Goal: Task Accomplishment & Management: Manage account settings

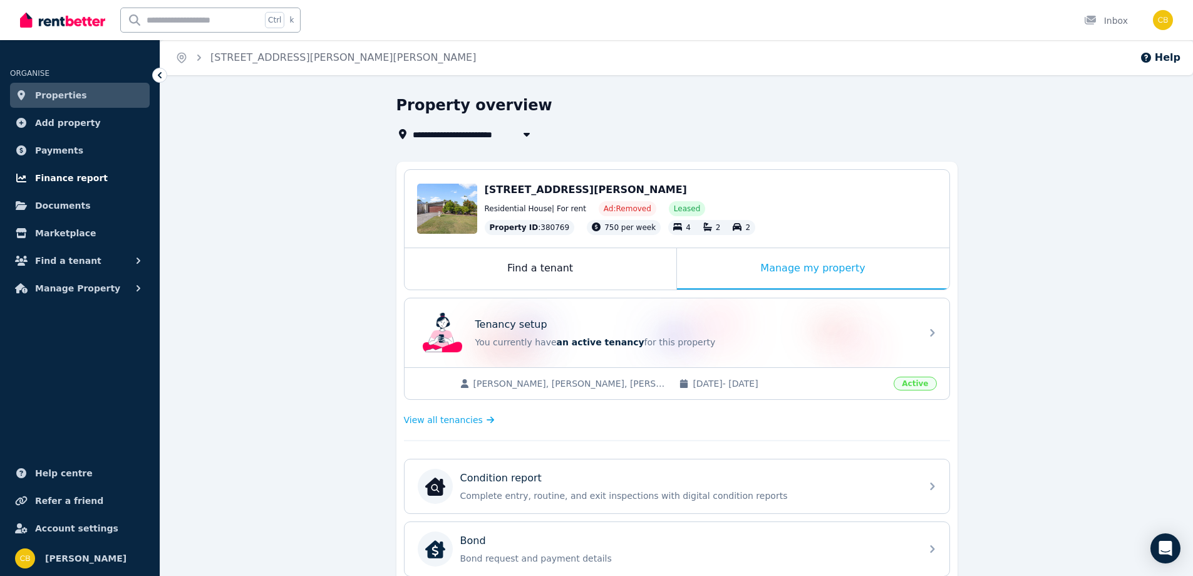
click at [55, 174] on span "Finance report" at bounding box center [71, 177] width 73 height 15
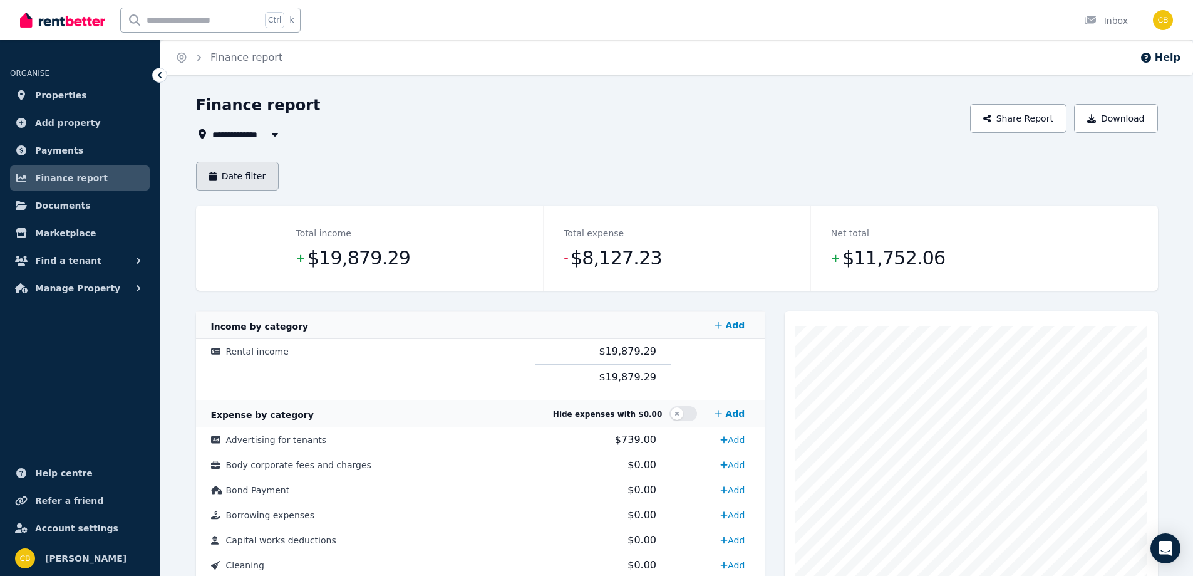
click at [231, 177] on button "Date filter" at bounding box center [237, 176] width 83 height 29
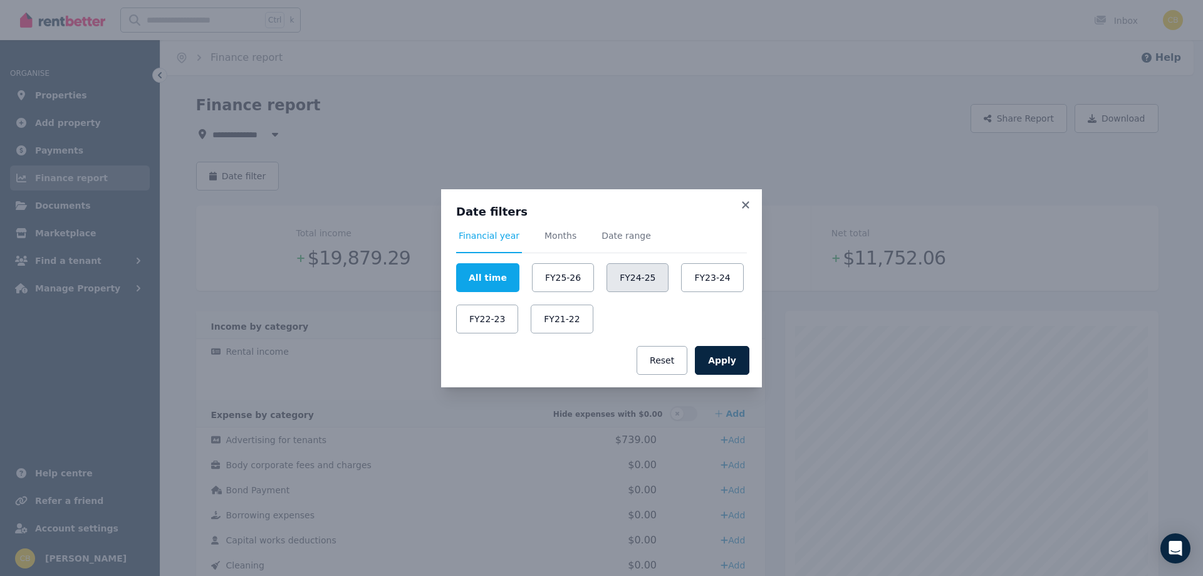
click at [627, 276] on button "FY24-25" at bounding box center [637, 277] width 62 height 29
click at [734, 362] on button "Apply" at bounding box center [722, 360] width 55 height 29
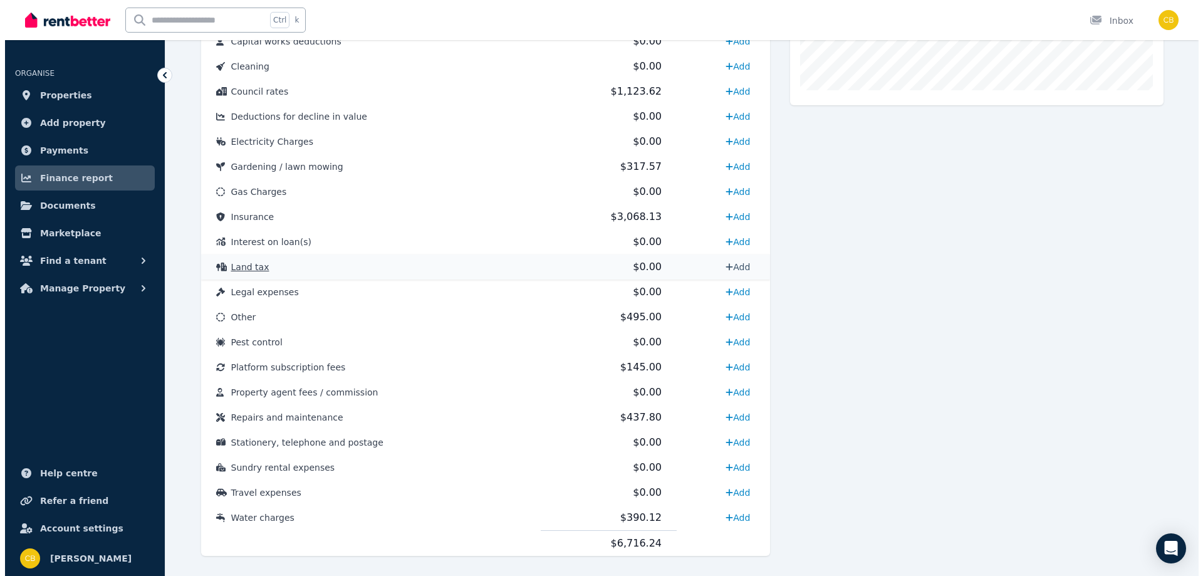
scroll to position [501, 0]
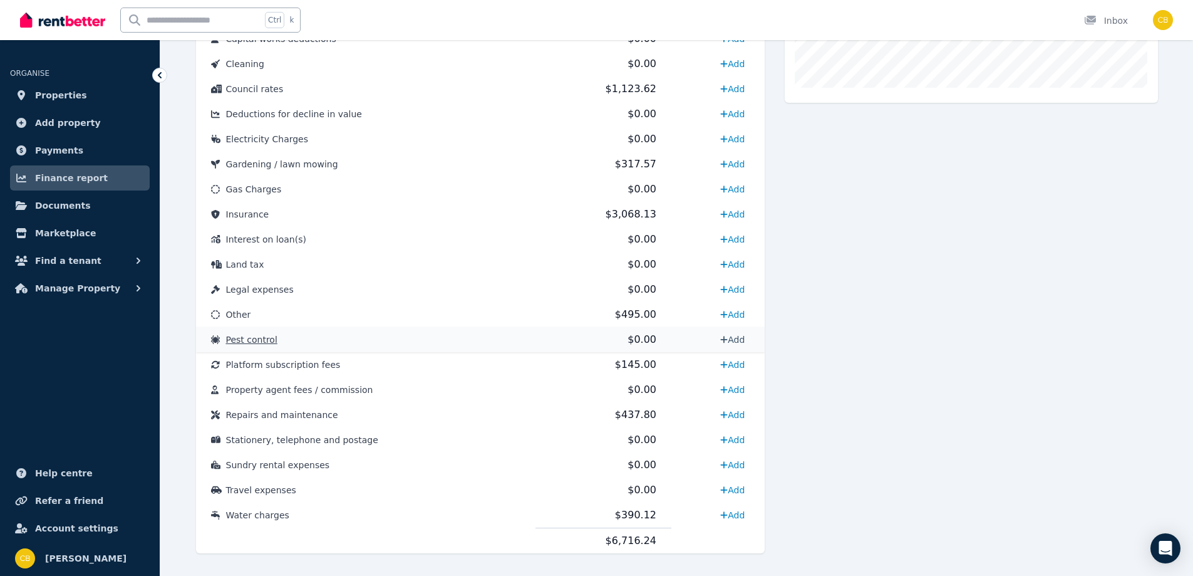
click at [734, 341] on link "Add" at bounding box center [732, 340] width 34 height 20
select select "**********"
